Goal: Information Seeking & Learning: Learn about a topic

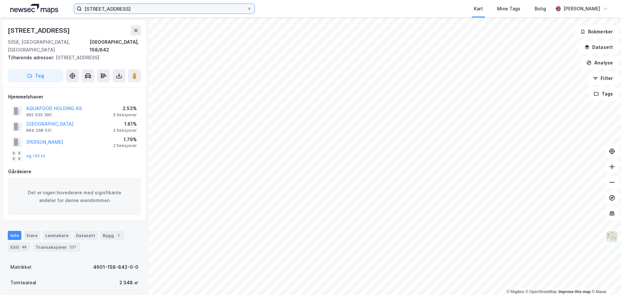
click at [139, 9] on input "[STREET_ADDRESS]" at bounding box center [164, 9] width 165 height 10
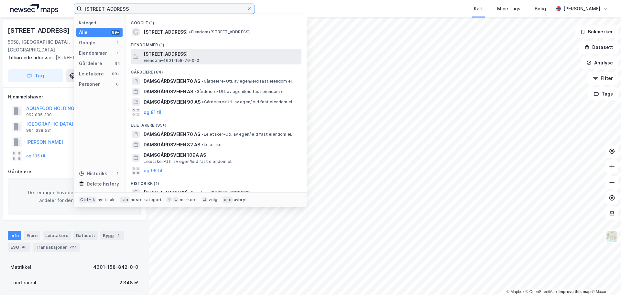
type input "[STREET_ADDRESS]"
click at [179, 56] on span "[STREET_ADDRESS]" at bounding box center [221, 54] width 155 height 8
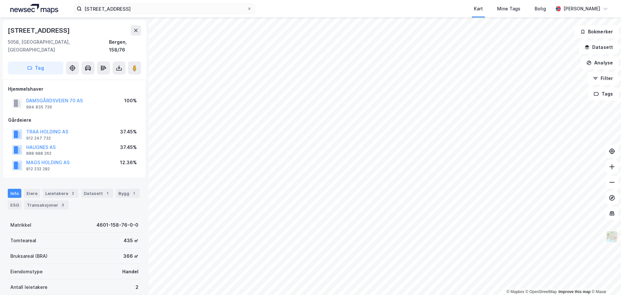
click at [608, 242] on img at bounding box center [612, 236] width 12 height 12
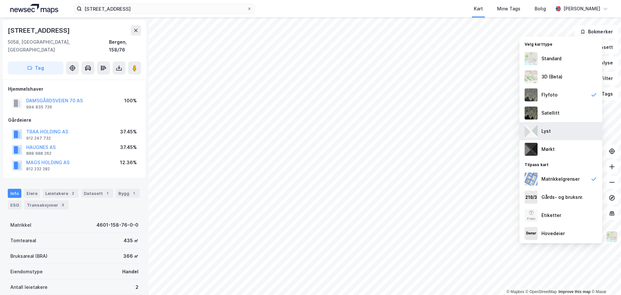
click at [547, 135] on div "Lyst" at bounding box center [560, 131] width 83 height 18
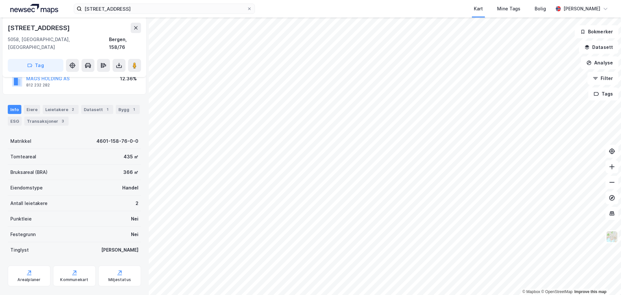
scroll to position [88, 0]
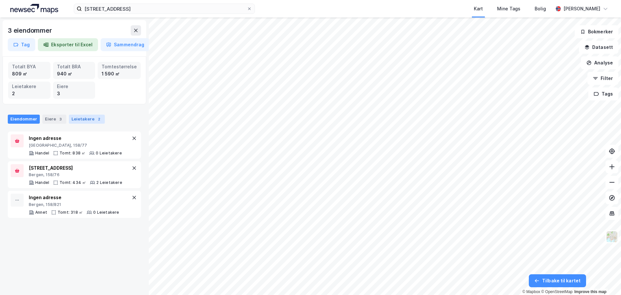
click at [82, 119] on div "Leietakere 2" at bounding box center [87, 118] width 36 height 9
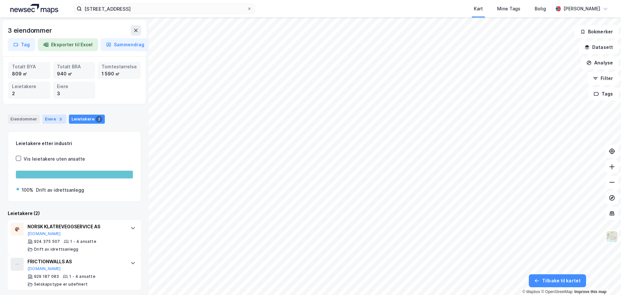
click at [52, 120] on div "Eiere 3" at bounding box center [54, 118] width 24 height 9
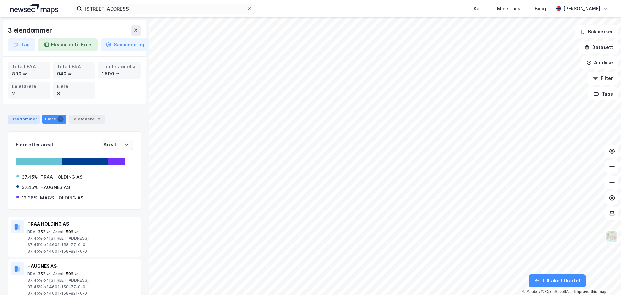
click at [31, 122] on div "Eiendommer" at bounding box center [24, 118] width 32 height 9
